Goal: Information Seeking & Learning: Check status

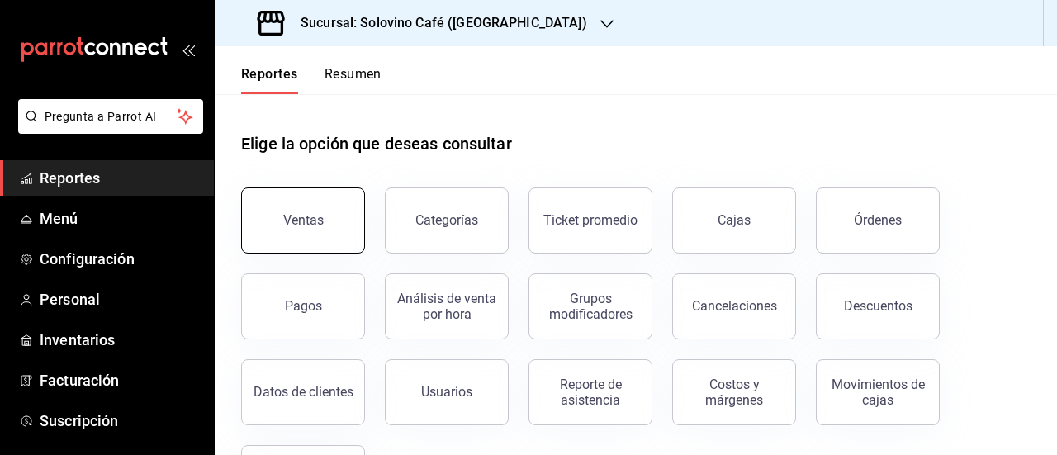
click at [306, 221] on div "Ventas" at bounding box center [303, 220] width 40 height 16
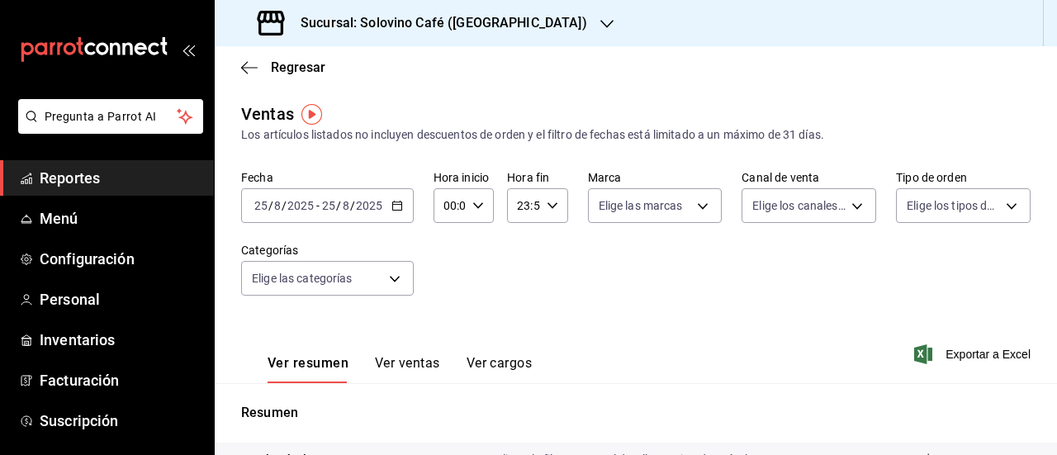
click at [402, 203] on div "2025-08-25 25 / 8 / 2025 - 2025-08-25 25 / 8 / 2025" at bounding box center [327, 205] width 173 height 35
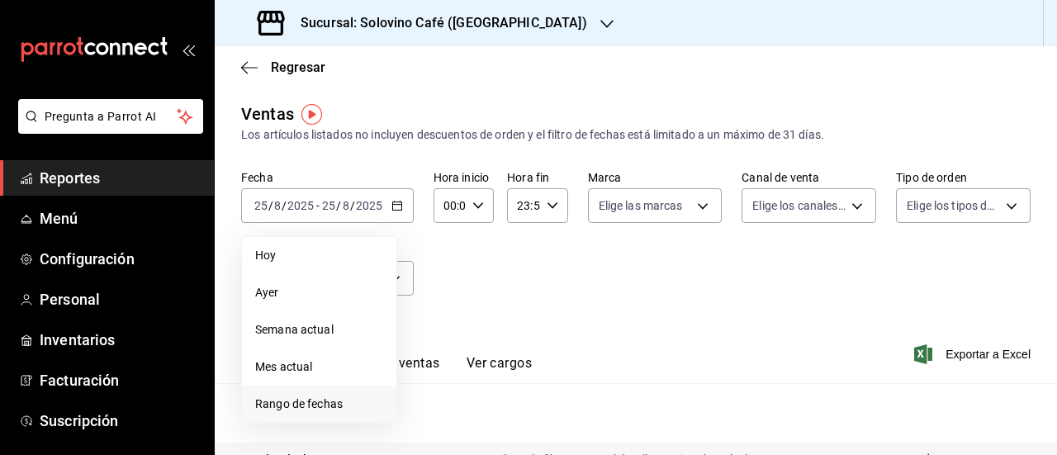
click at [297, 400] on span "Rango de fechas" at bounding box center [319, 404] width 128 height 17
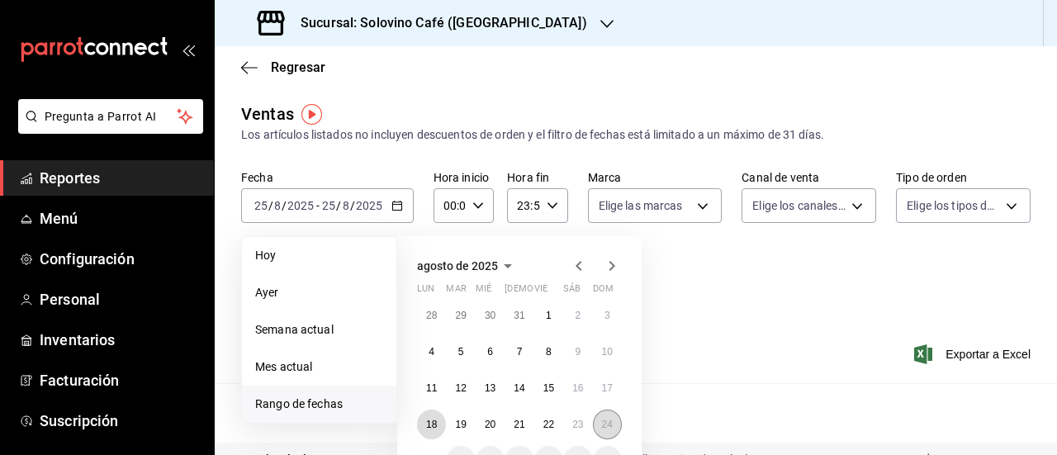
drag, startPoint x: 439, startPoint y: 425, endPoint x: 609, endPoint y: 419, distance: 169.4
click at [609, 419] on div "28 29 30 31 1 2 3 4 5 6 7 8 9 10 11 12 13 14 15 16 17 18 19 20 21 22 23 24 25 2…" at bounding box center [519, 388] width 205 height 175
drag, startPoint x: 441, startPoint y: 427, endPoint x: 610, endPoint y: 420, distance: 169.5
click at [610, 420] on div "28 29 30 31 1 2 3 4 5 6 7 8 9 10 11 12 13 14 15 16 17 18 19 20 21 22 23 24 25 2…" at bounding box center [519, 388] width 205 height 175
click at [610, 420] on abbr "24" at bounding box center [607, 425] width 11 height 12
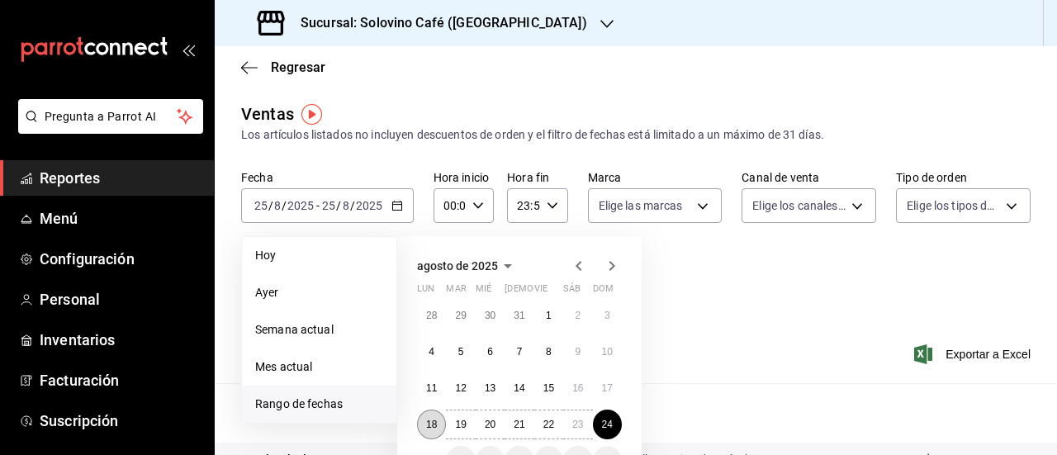
click at [427, 425] on abbr "18" at bounding box center [431, 425] width 11 height 12
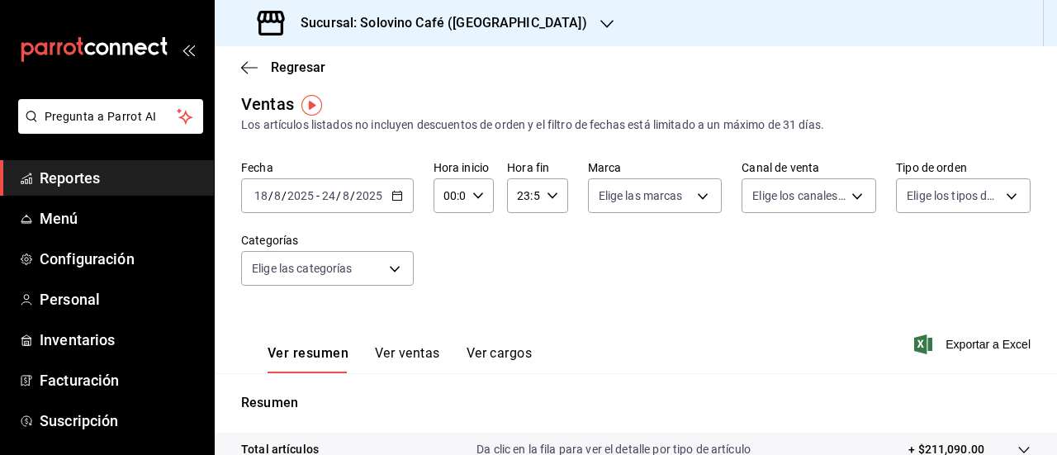
scroll to position [8, 0]
click at [406, 357] on button "Ver ventas" at bounding box center [407, 361] width 65 height 28
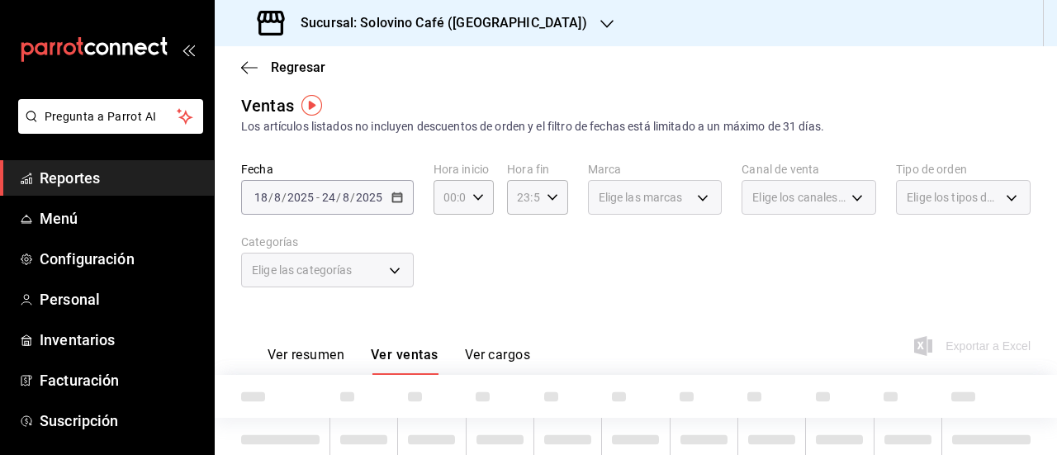
click at [395, 278] on div "Elige las categorías" at bounding box center [327, 270] width 173 height 35
click at [391, 268] on div "Elige las categorías" at bounding box center [327, 270] width 173 height 35
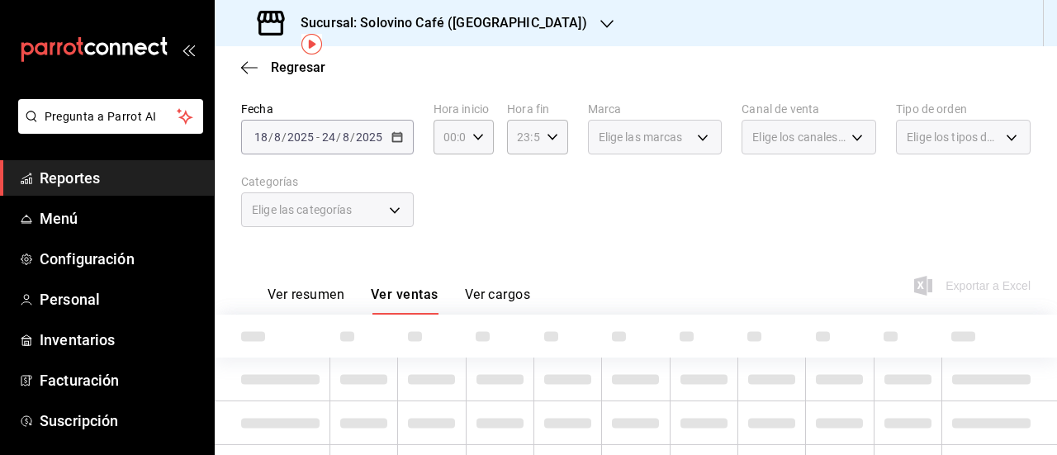
scroll to position [69, 0]
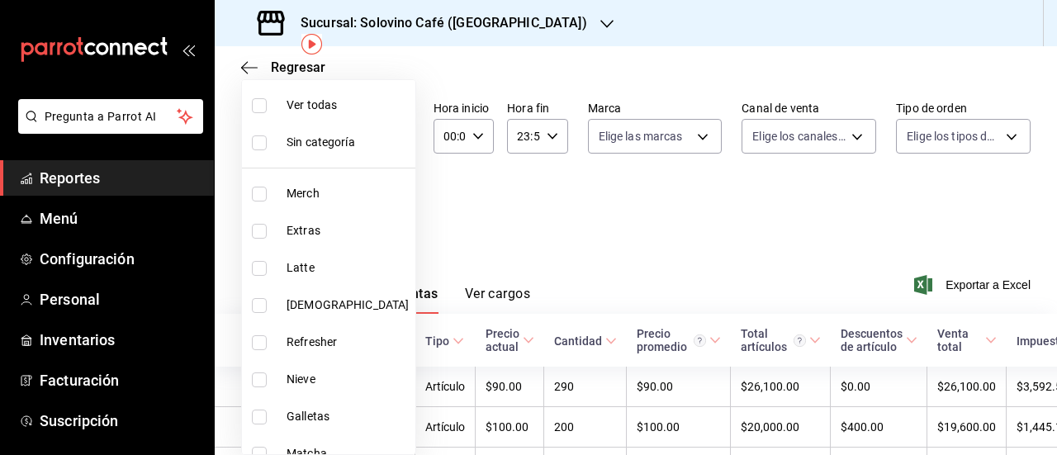
click at [393, 212] on body "Pregunta a Parrot AI Reportes Menú Configuración Personal Inventarios Facturaci…" at bounding box center [528, 227] width 1057 height 455
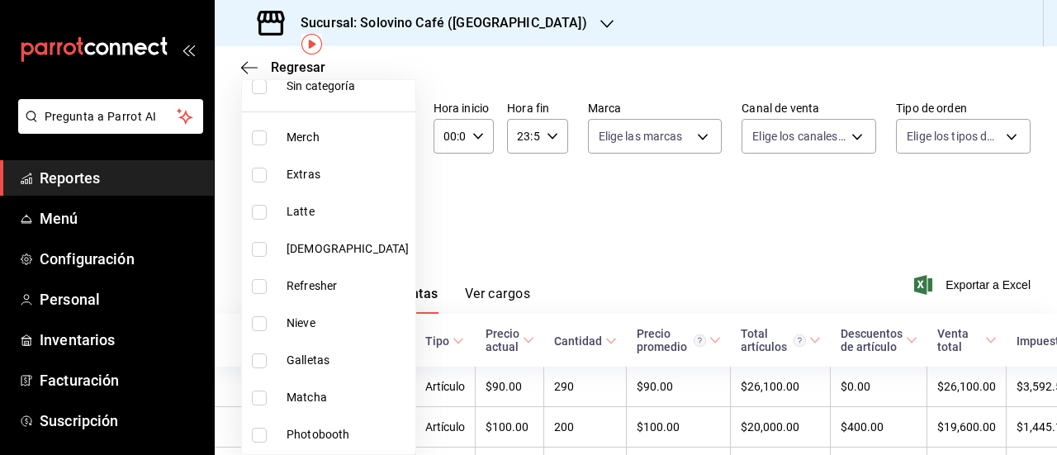
click at [261, 359] on input "checkbox" at bounding box center [259, 361] width 15 height 15
checkbox input "true"
type input "9ae665af-c280-4c34-bfef-d392761731f1"
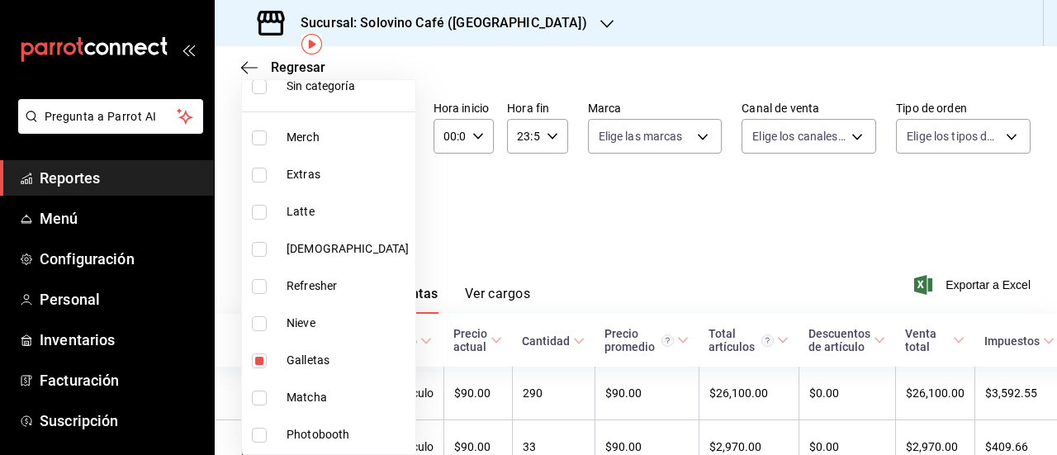
click at [632, 222] on div at bounding box center [528, 227] width 1057 height 455
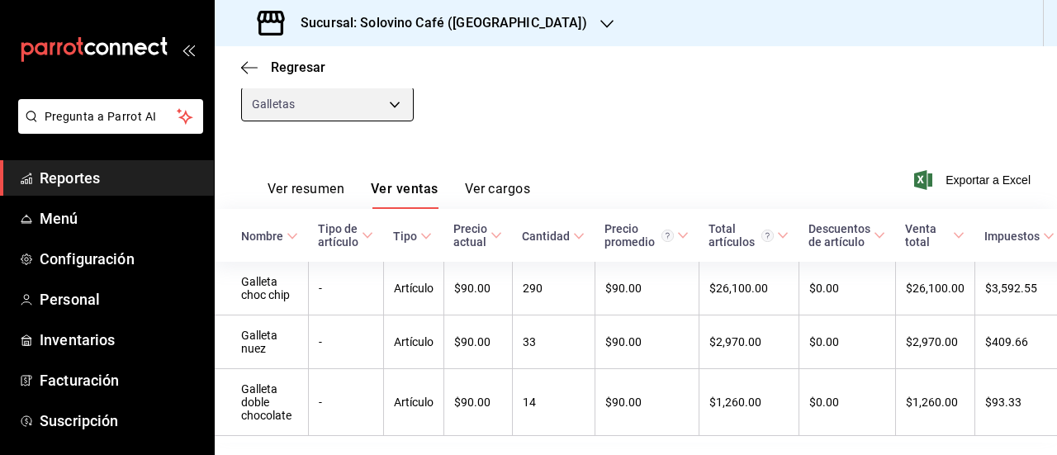
scroll to position [178, 0]
